Goal: Information Seeking & Learning: Learn about a topic

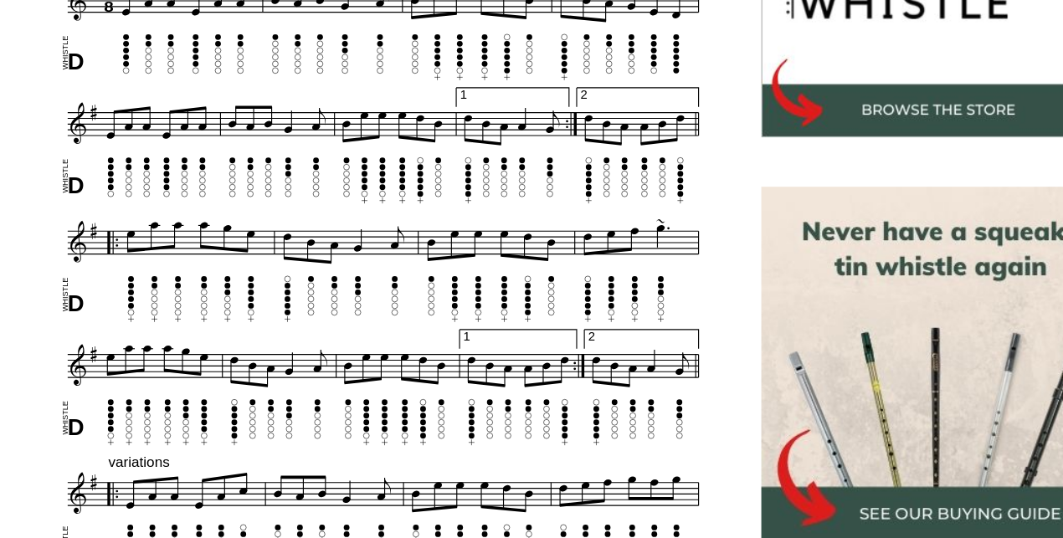
scroll to position [558, 0]
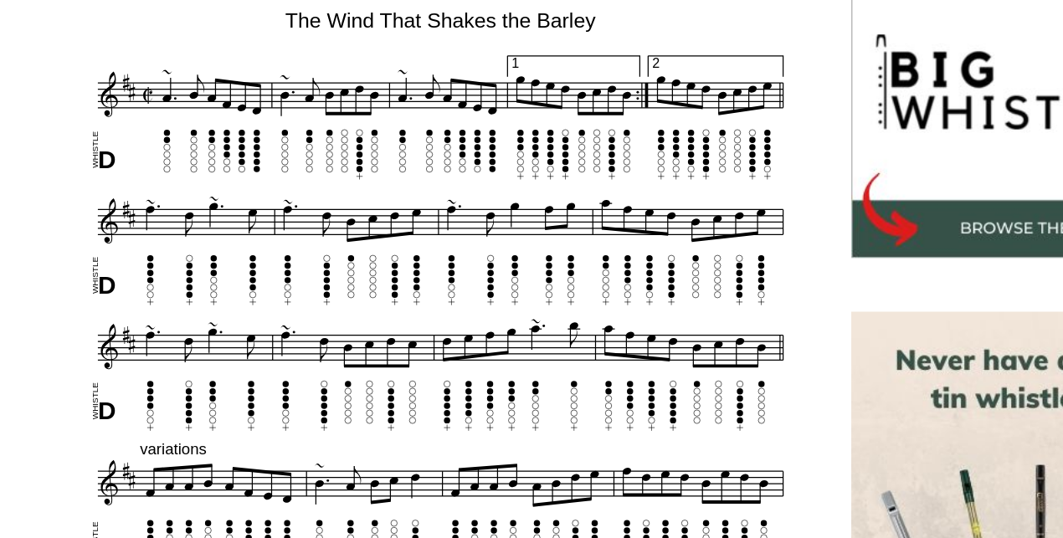
scroll to position [439, 0]
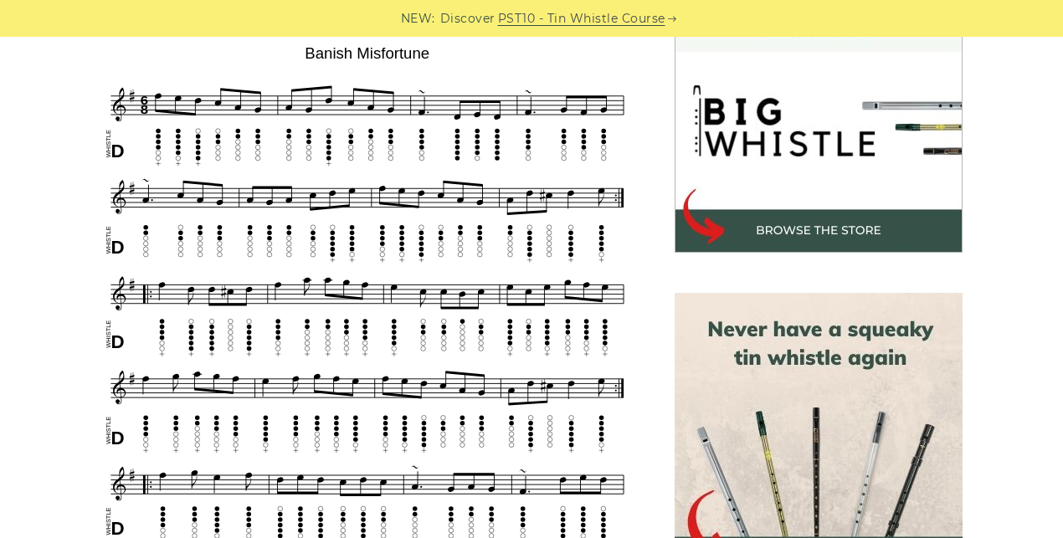
scroll to position [516, 0]
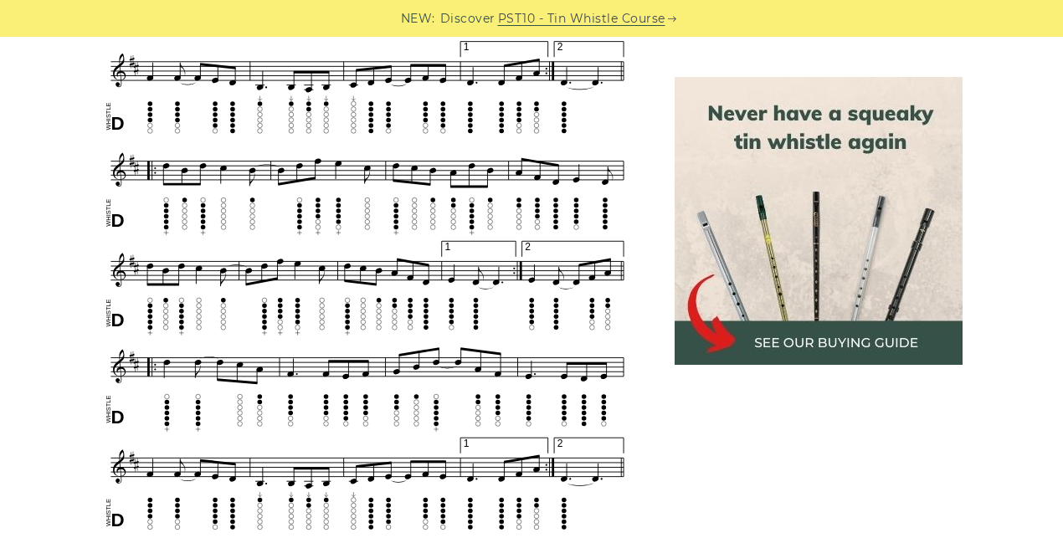
scroll to position [913, 0]
